Goal: Task Accomplishment & Management: Use online tool/utility

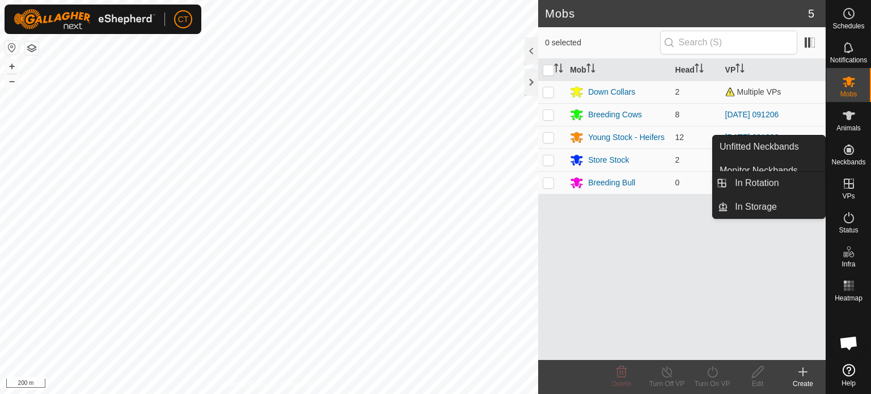
click at [849, 183] on icon at bounding box center [849, 184] width 10 height 10
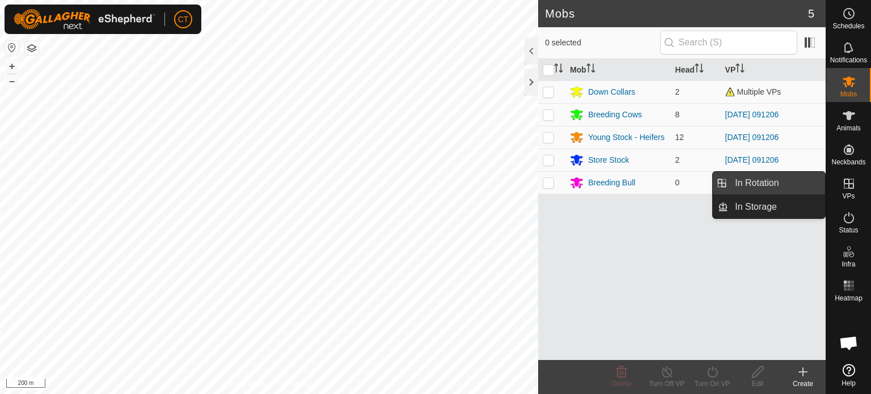
click at [780, 188] on link "In Rotation" at bounding box center [776, 183] width 97 height 23
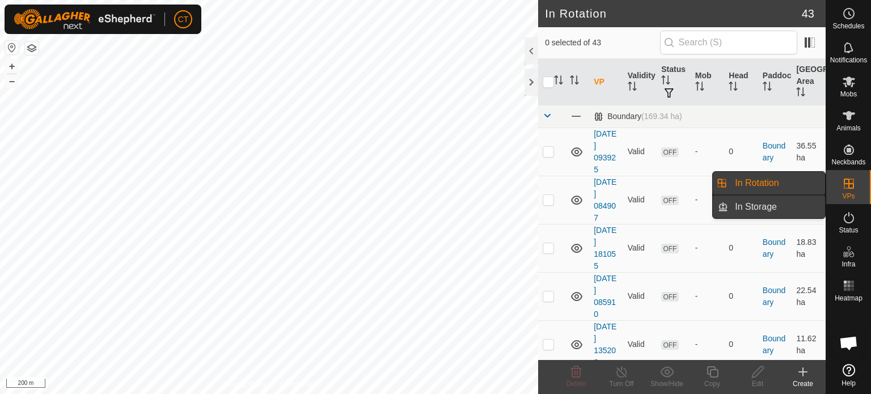
click at [772, 204] on link "In Storage" at bounding box center [776, 207] width 97 height 23
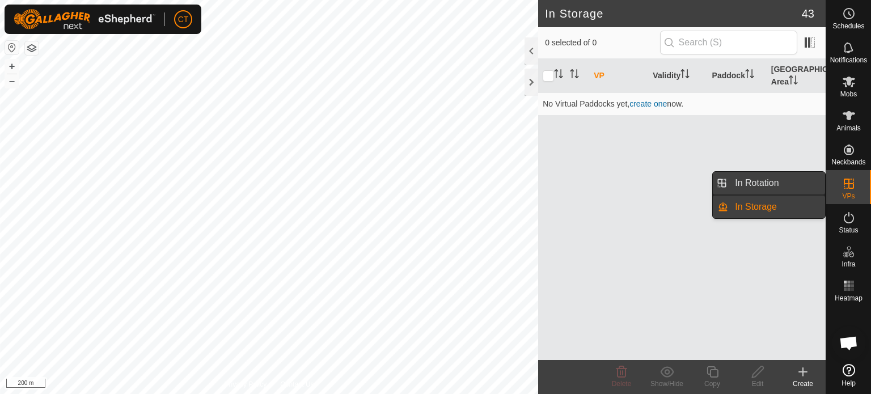
click at [765, 184] on link "In Rotation" at bounding box center [776, 183] width 97 height 23
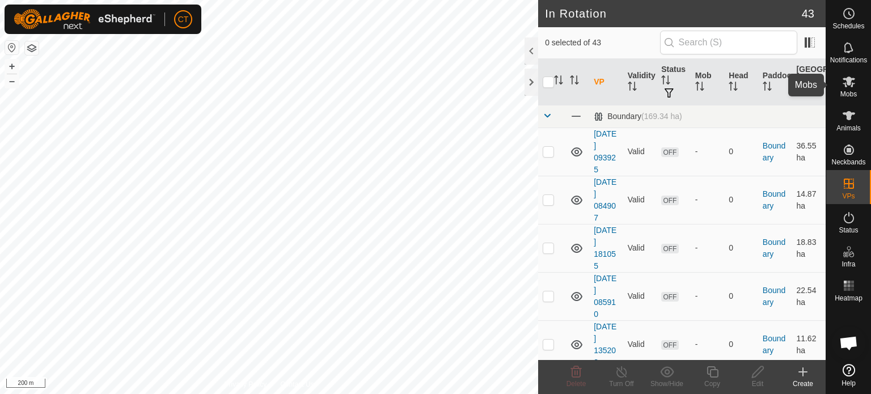
click at [853, 84] on icon at bounding box center [849, 82] width 14 height 14
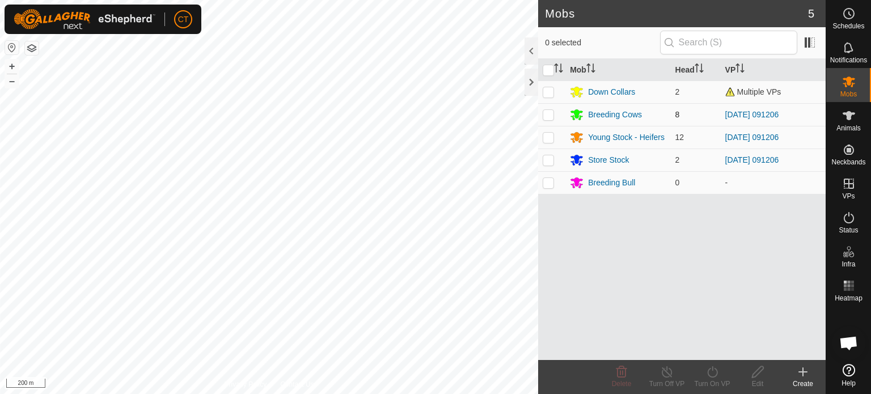
click at [551, 115] on p-checkbox at bounding box center [548, 114] width 11 height 9
checkbox input "true"
click at [547, 136] on p-checkbox at bounding box center [548, 137] width 11 height 9
checkbox input "true"
click at [549, 161] on p-checkbox at bounding box center [548, 159] width 11 height 9
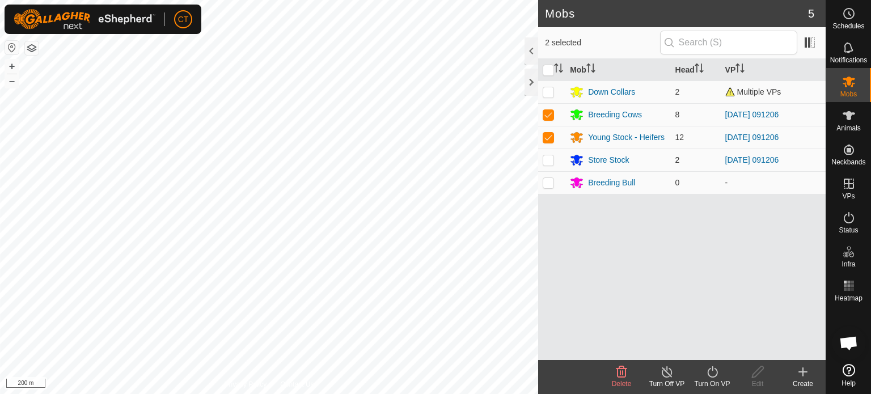
checkbox input "true"
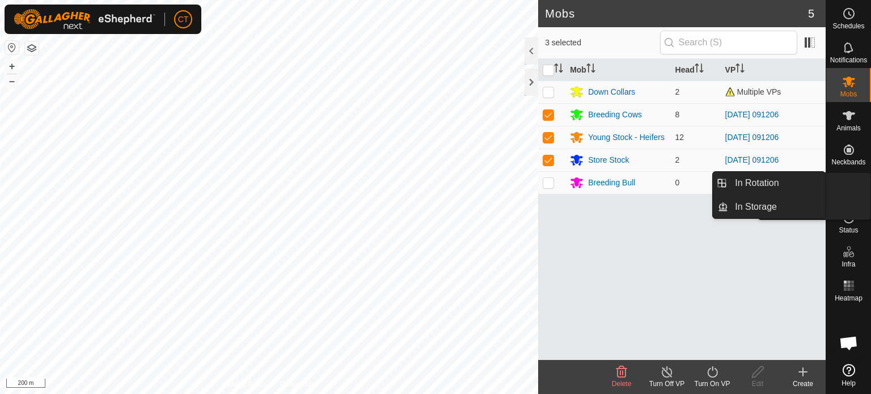
click at [851, 194] on span "VPs" at bounding box center [848, 196] width 12 height 7
click at [852, 184] on icon at bounding box center [849, 184] width 14 height 14
click at [848, 189] on icon at bounding box center [849, 184] width 14 height 14
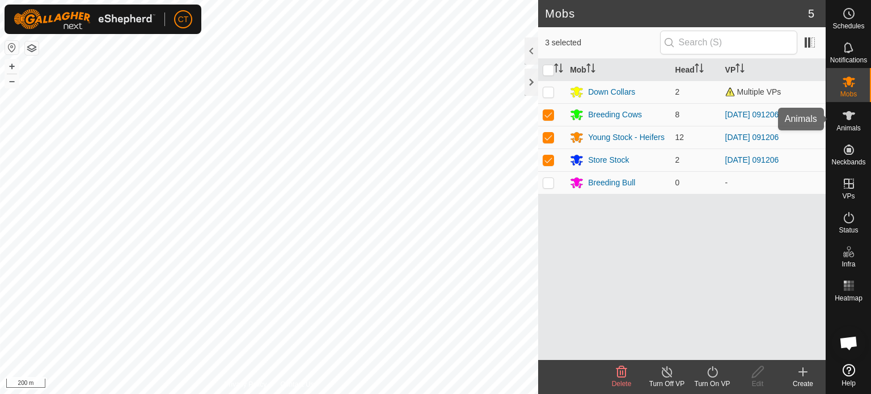
click at [850, 119] on icon at bounding box center [848, 115] width 12 height 9
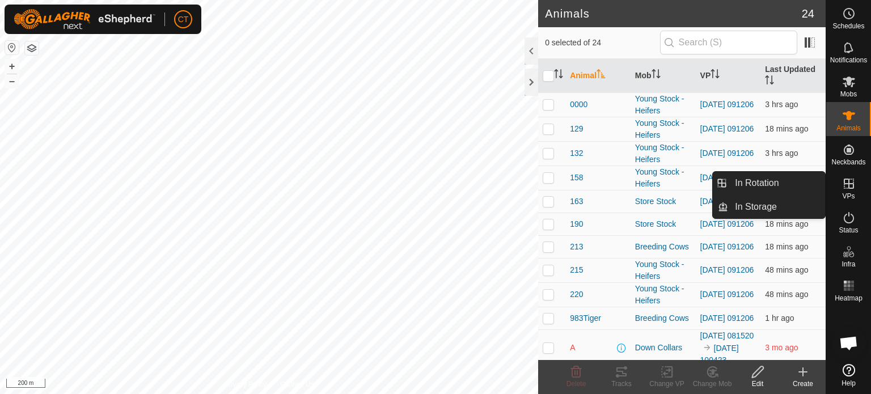
click at [845, 187] on icon at bounding box center [849, 184] width 14 height 14
click at [791, 185] on link "In Rotation" at bounding box center [776, 183] width 97 height 23
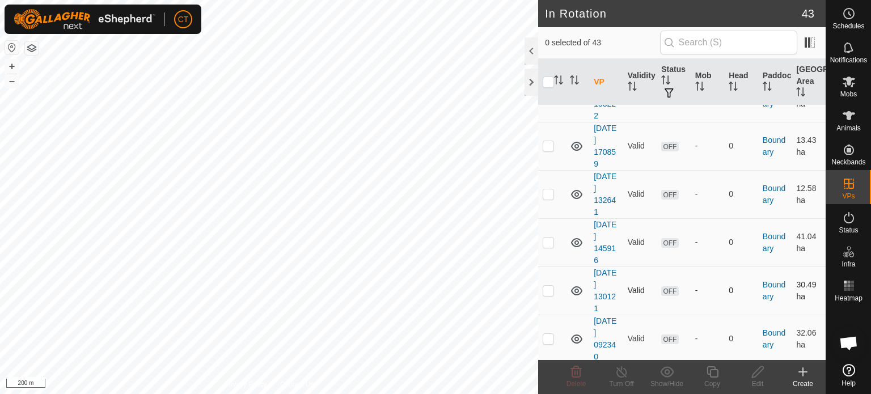
scroll to position [1846, 0]
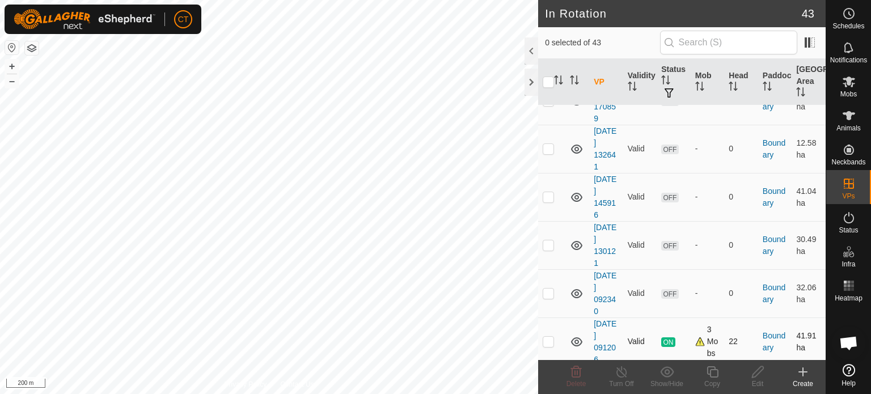
click at [551, 337] on p-checkbox at bounding box center [548, 341] width 11 height 9
checkbox input "true"
click at [711, 376] on icon at bounding box center [712, 372] width 14 height 14
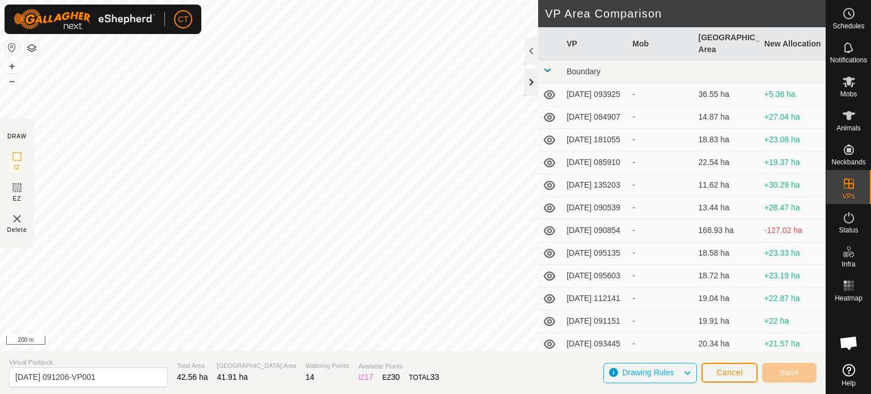
click at [534, 83] on div at bounding box center [531, 82] width 14 height 27
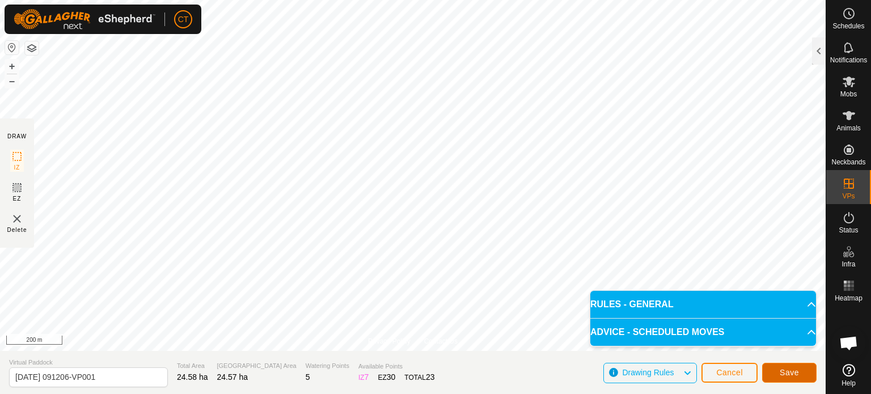
click at [787, 373] on span "Save" at bounding box center [789, 372] width 19 height 9
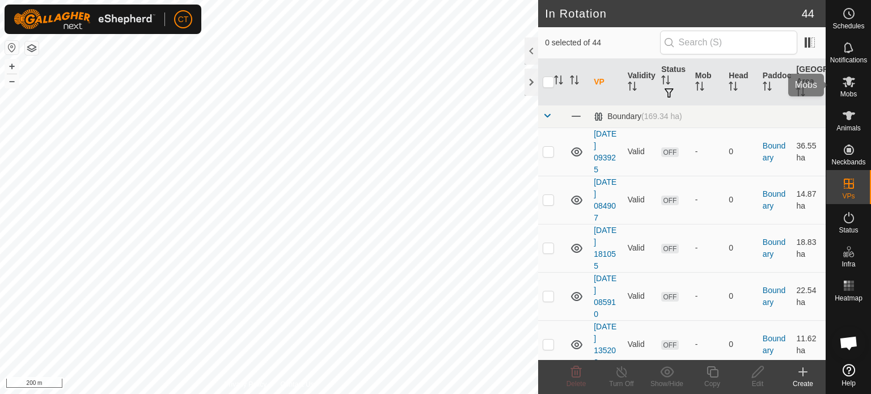
click at [851, 90] on es-mob-svg-icon at bounding box center [849, 82] width 20 height 18
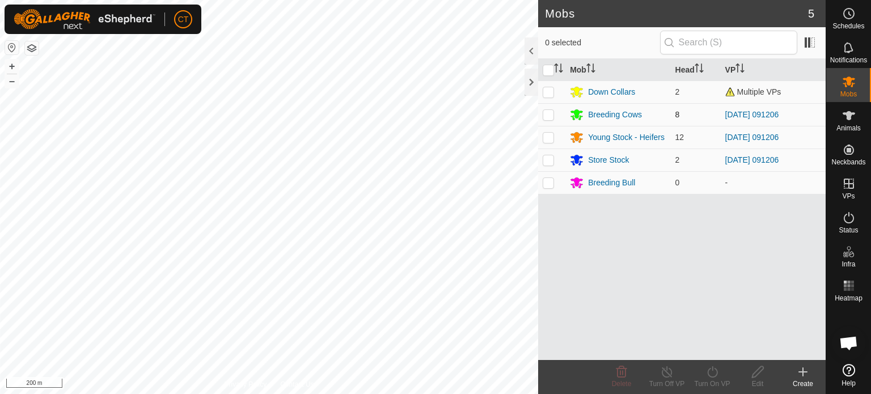
click at [548, 111] on p-checkbox at bounding box center [548, 114] width 11 height 9
checkbox input "true"
drag, startPoint x: 547, startPoint y: 136, endPoint x: 553, endPoint y: 153, distance: 18.1
click at [547, 138] on p-checkbox at bounding box center [548, 137] width 11 height 9
checkbox input "true"
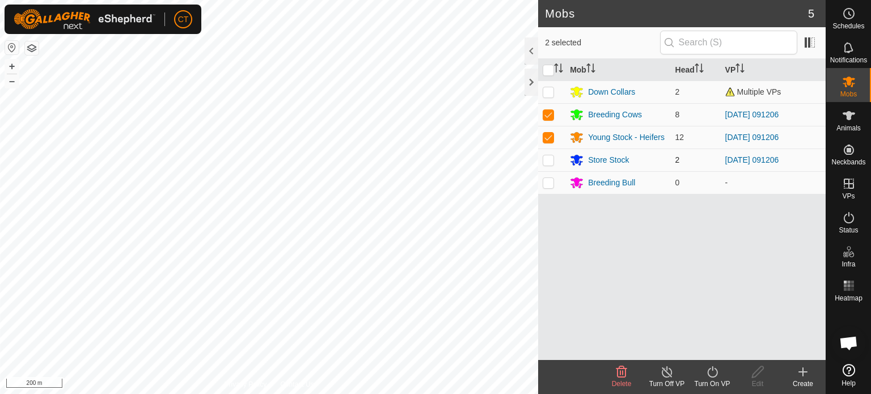
click at [551, 162] on p-checkbox at bounding box center [548, 159] width 11 height 9
checkbox input "true"
click at [710, 376] on icon at bounding box center [712, 372] width 14 height 14
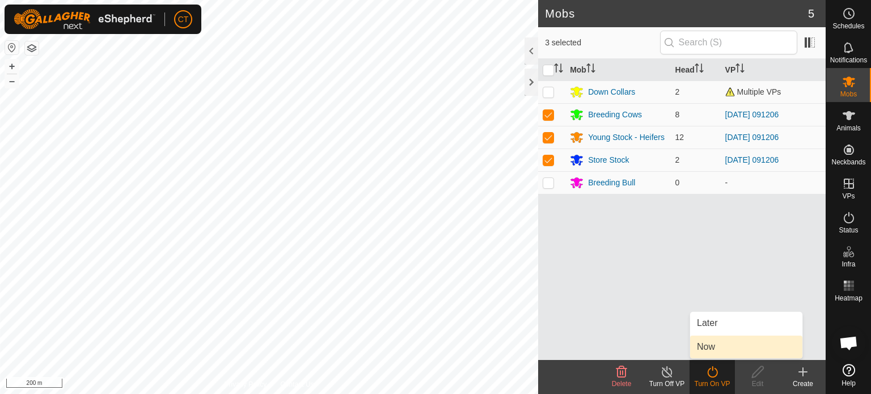
click at [718, 346] on link "Now" at bounding box center [746, 347] width 112 height 23
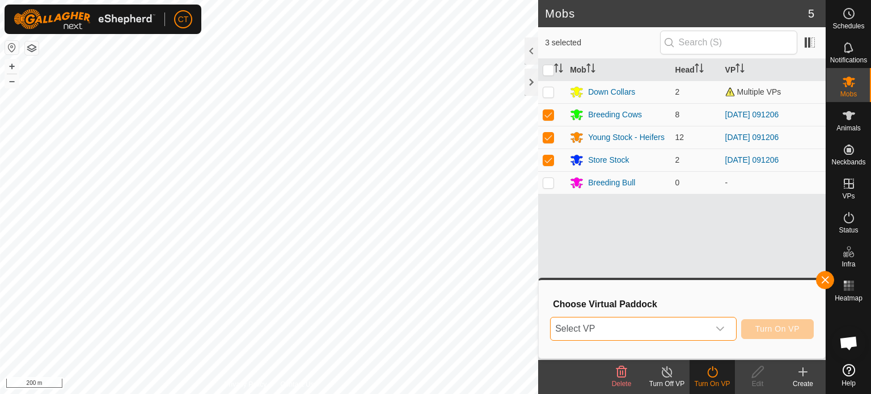
click at [687, 323] on span "Select VP" at bounding box center [630, 328] width 158 height 23
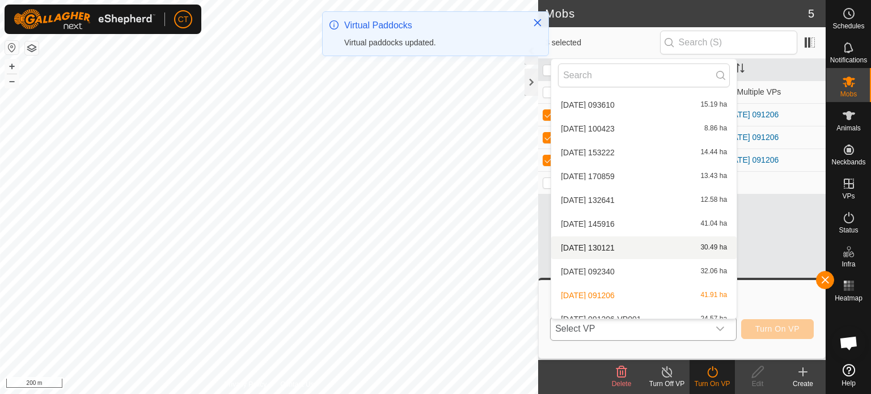
scroll to position [846, 0]
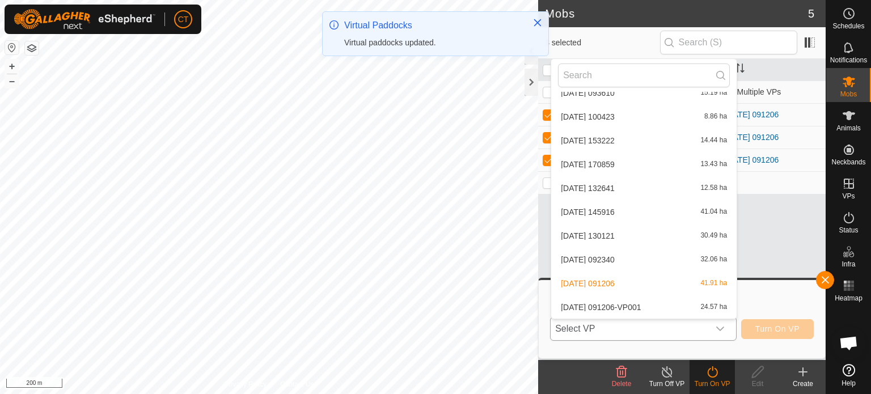
click at [649, 307] on li "[DATE] 091206-VP001 24.57 ha" at bounding box center [643, 307] width 185 height 23
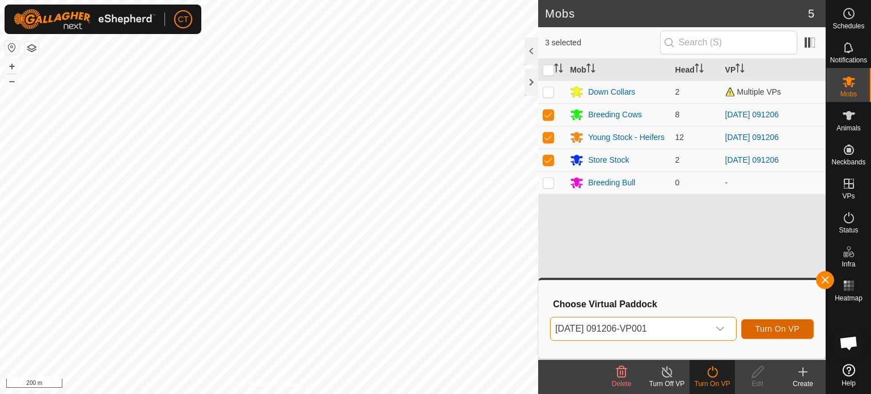
click at [786, 331] on span "Turn On VP" at bounding box center [777, 328] width 44 height 9
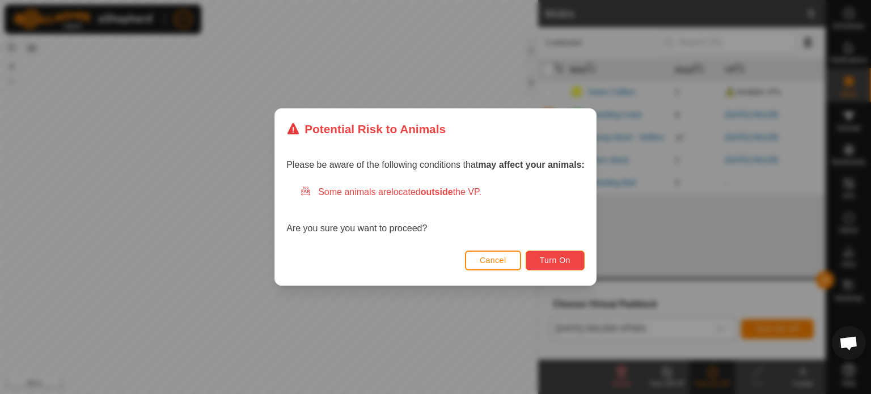
click at [554, 260] on span "Turn On" at bounding box center [555, 260] width 31 height 9
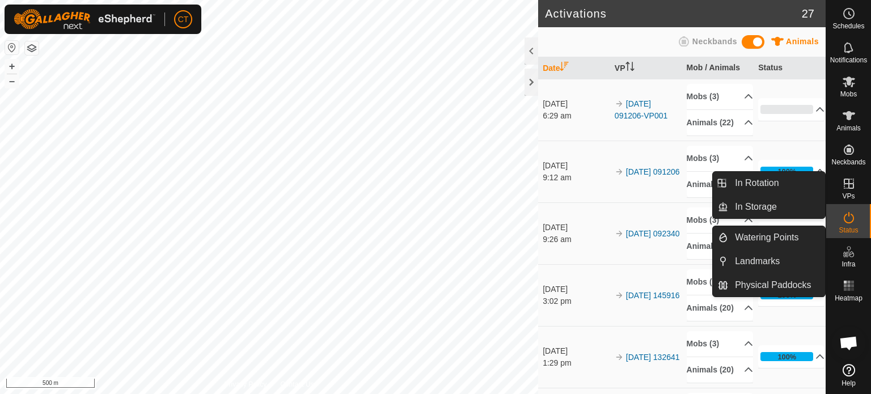
click at [850, 257] on icon at bounding box center [849, 252] width 14 height 14
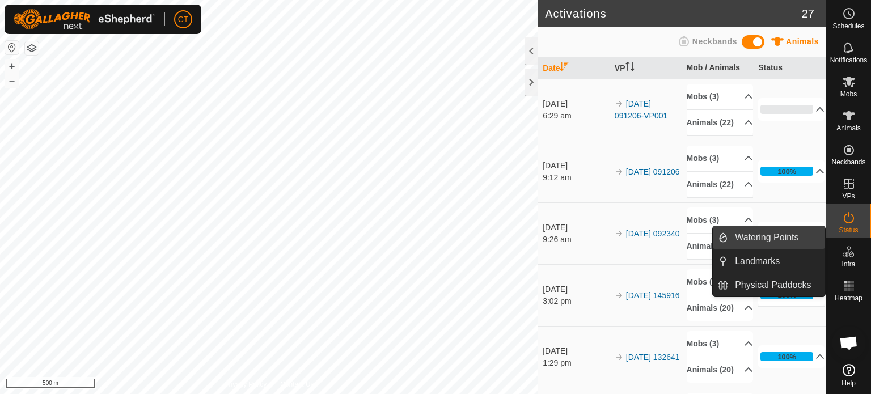
click at [759, 243] on link "Watering Points" at bounding box center [776, 237] width 97 height 23
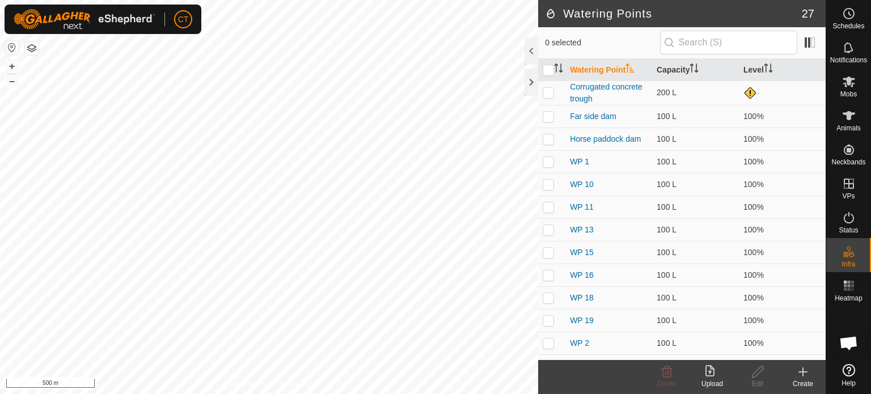
click at [803, 377] on icon at bounding box center [803, 372] width 14 height 14
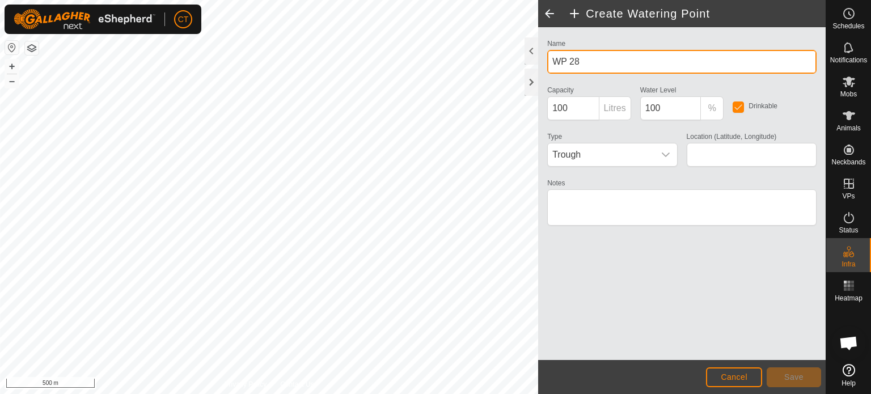
click at [584, 62] on input "WP 28" at bounding box center [681, 62] width 269 height 24
drag, startPoint x: 585, startPoint y: 67, endPoint x: 540, endPoint y: 62, distance: 45.6
click at [540, 63] on div "Name WP 28 Capacity 100 Litres Water Level 100 % Drinkable Type Trough Location…" at bounding box center [681, 193] width 287 height 333
type input "30000L Water Tank"
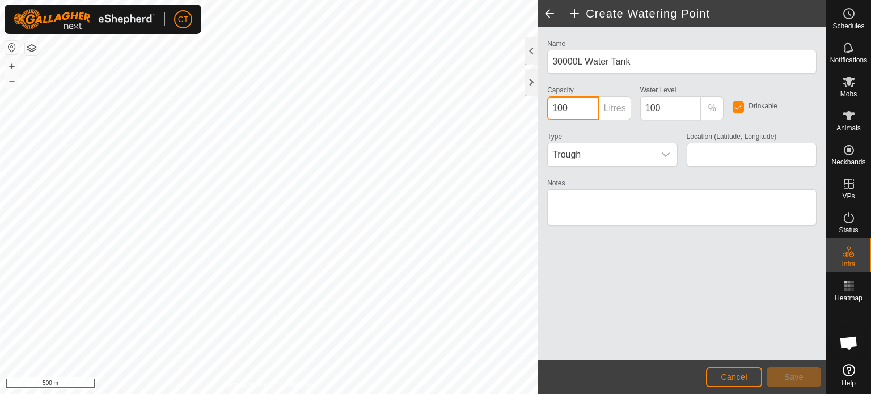
click at [517, 103] on div "Create Watering Point Name 30000L Water Tank Capacity 100 Litres Water Level 10…" at bounding box center [412, 197] width 825 height 394
type input "1"
type input "30000"
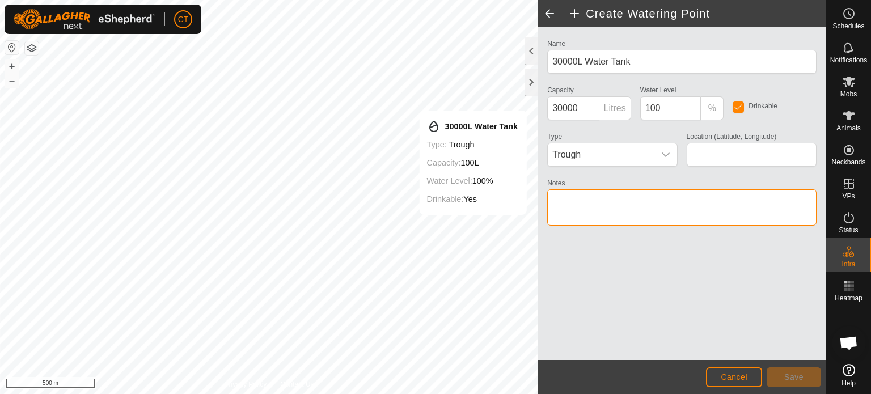
click at [647, 211] on textarea "Notes" at bounding box center [681, 207] width 269 height 36
click at [588, 208] on textarea "Notes" at bounding box center [681, 207] width 269 height 36
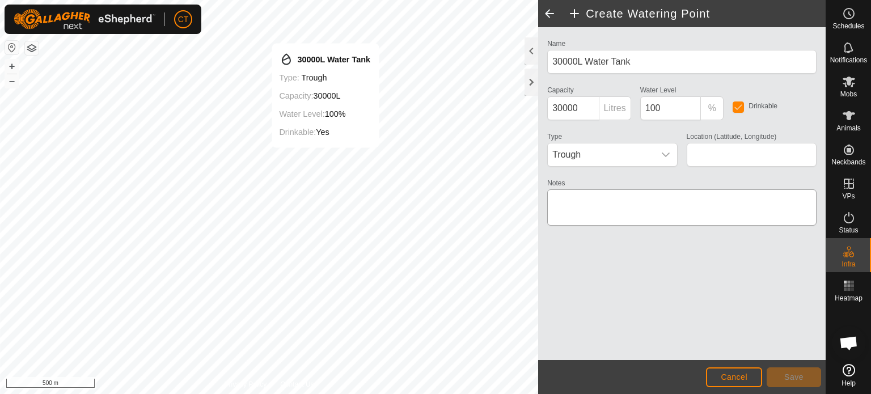
type input "-35.319544, 173.675166"
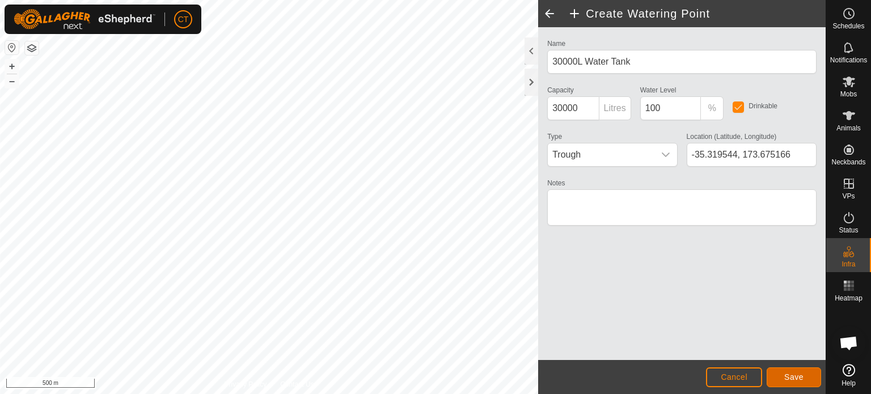
click at [795, 378] on span "Save" at bounding box center [793, 376] width 19 height 9
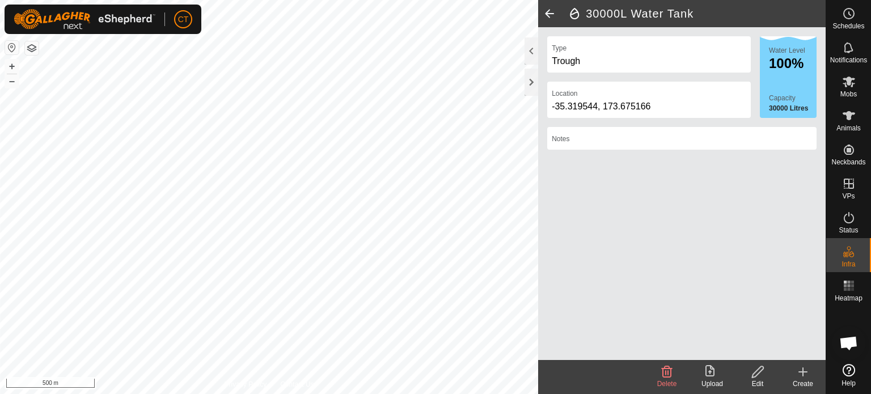
click at [761, 371] on icon at bounding box center [757, 371] width 11 height 11
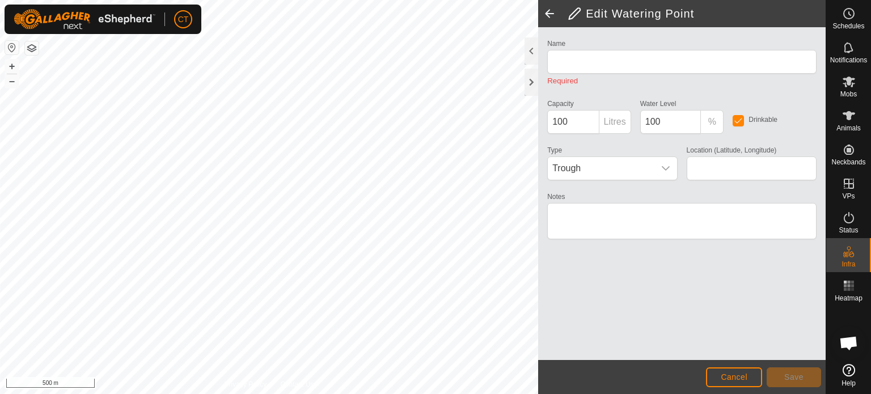
type input "30000L Water Tank"
type input "30000"
type input "-35.319544, 173.675166"
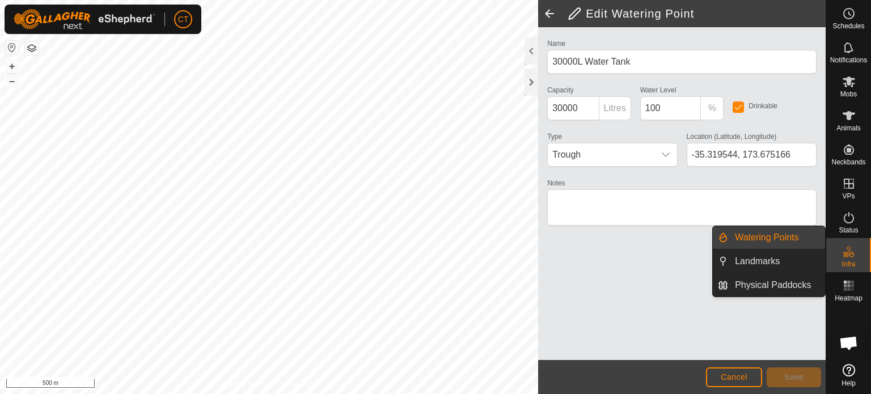
click at [790, 240] on link "Watering Points" at bounding box center [776, 237] width 97 height 23
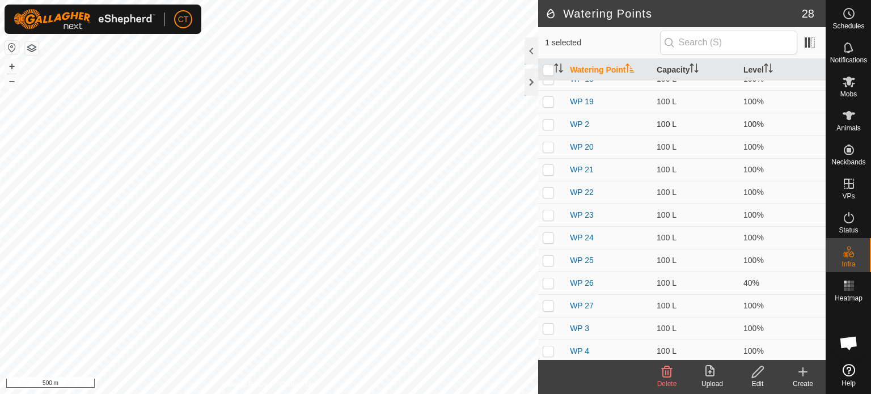
scroll to position [357, 0]
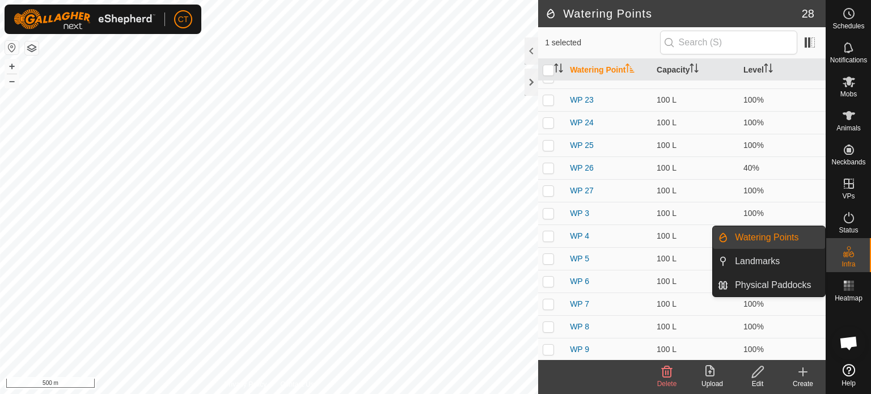
click at [845, 252] on icon at bounding box center [845, 255] width 6 height 6
click at [768, 265] on link "Landmarks" at bounding box center [776, 261] width 97 height 23
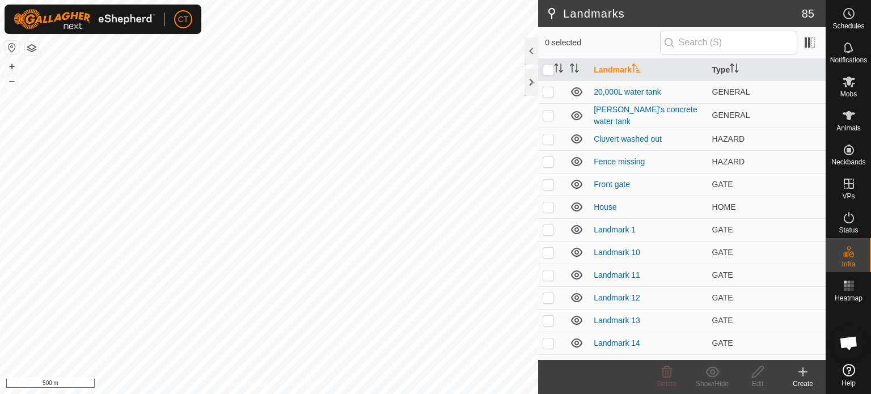
click at [804, 374] on icon at bounding box center [803, 372] width 14 height 14
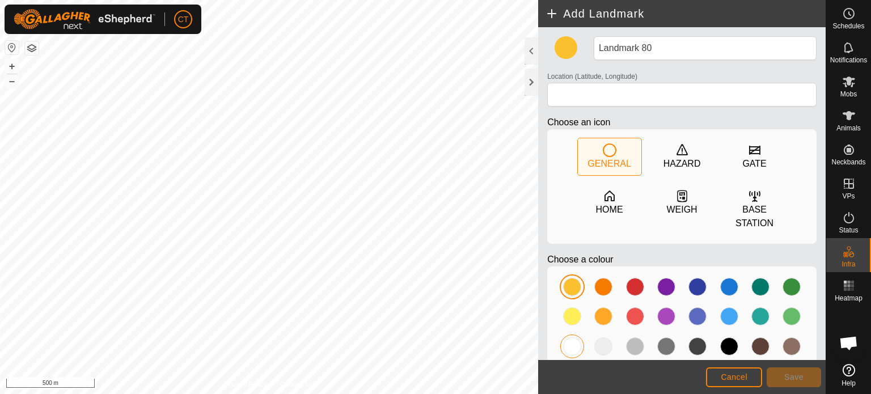
click at [570, 341] on div at bounding box center [572, 346] width 18 height 18
type input "-35.319544, 173.675250"
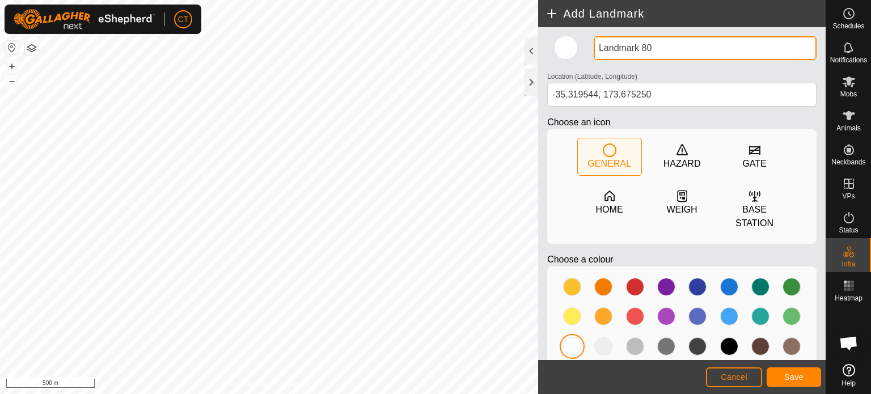
drag, startPoint x: 660, startPoint y: 46, endPoint x: 573, endPoint y: 48, distance: 86.8
click at [573, 48] on div "Landmark 80 Location (Latitude, Longitude) [GEOGRAPHIC_DATA] Choose an icon GEN…" at bounding box center [682, 206] width 278 height 340
type input "30000L Water Tank"
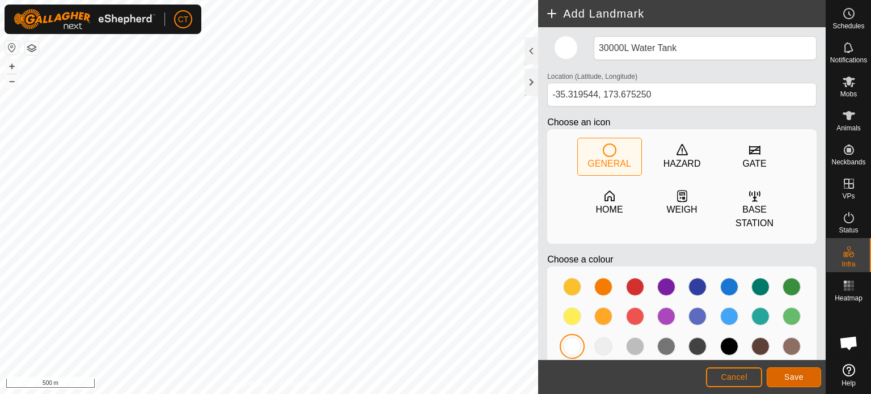
click at [787, 376] on span "Save" at bounding box center [793, 376] width 19 height 9
